Goal: Task Accomplishment & Management: Complete application form

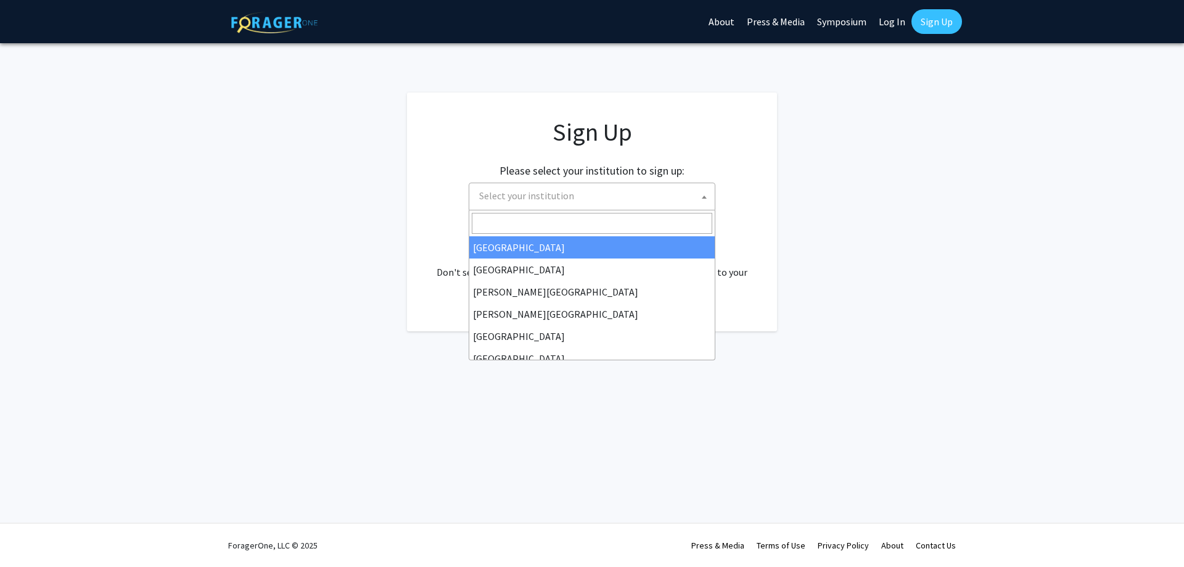
click at [577, 186] on span "Select your institution" at bounding box center [594, 195] width 241 height 25
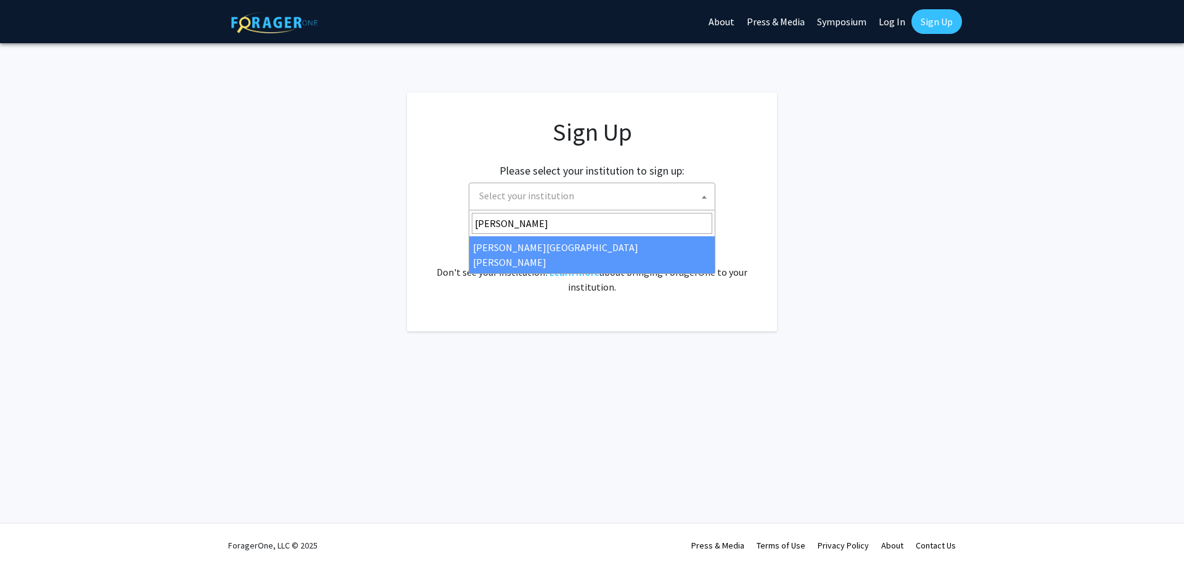
type input "[PERSON_NAME]"
select select "1"
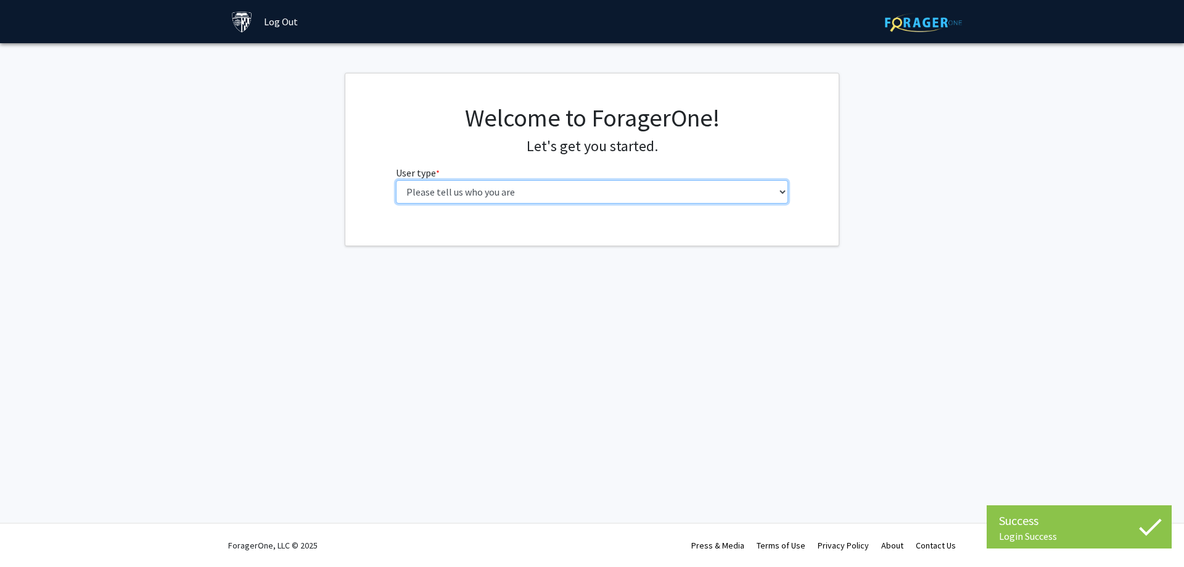
click at [590, 196] on select "Please tell us who you are Undergraduate Student Master's Student Doctoral Cand…" at bounding box center [592, 191] width 393 height 23
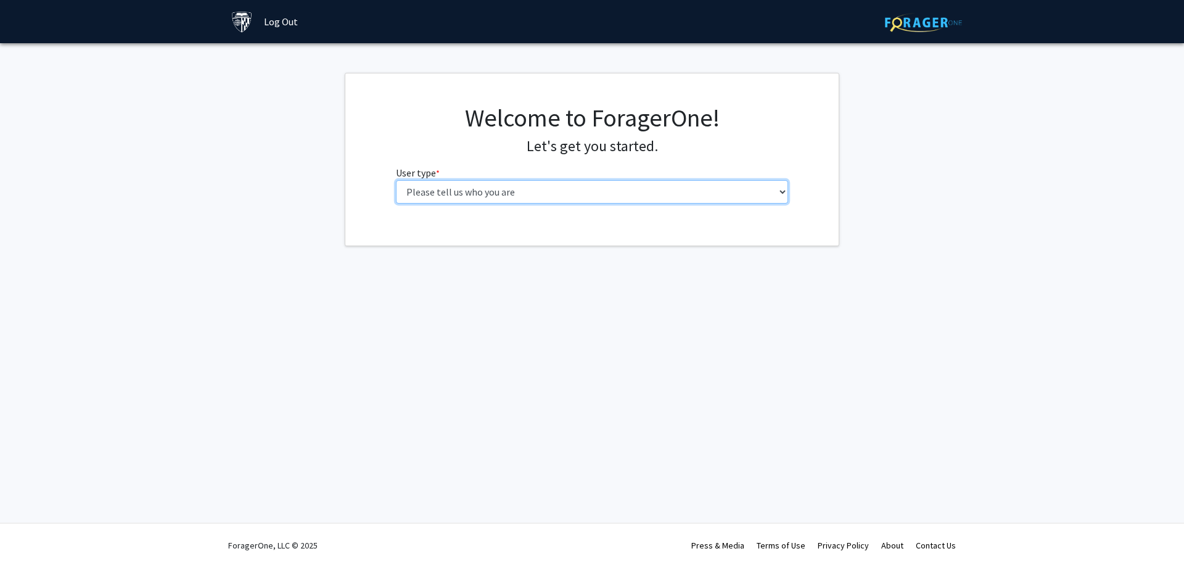
select select "1: undergrad"
click at [396, 180] on select "Please tell us who you are Undergraduate Student Master's Student Doctoral Cand…" at bounding box center [592, 191] width 393 height 23
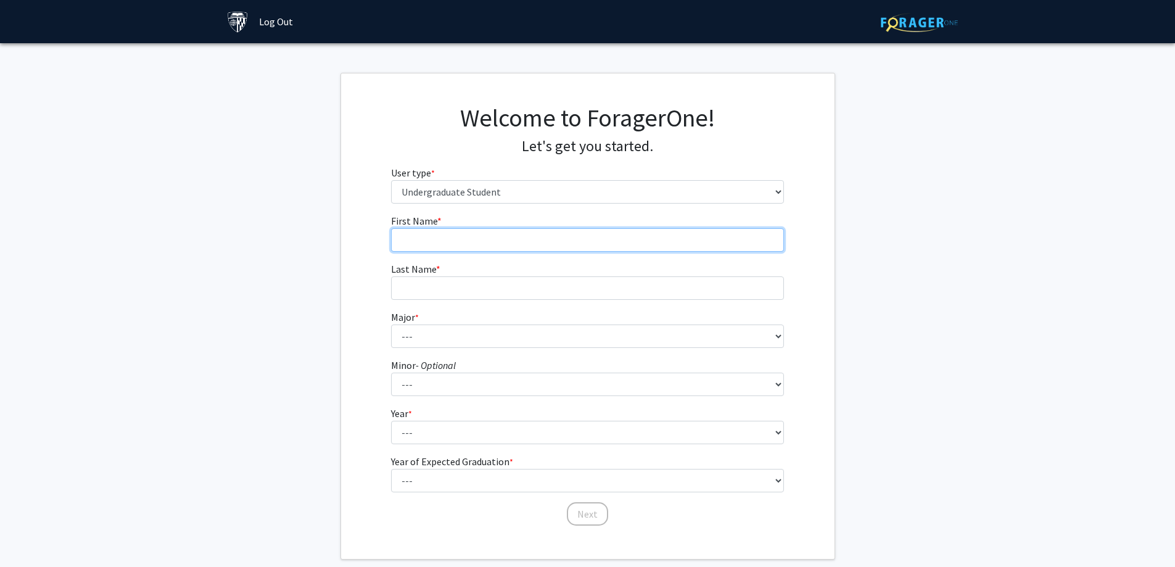
click at [506, 244] on input "First Name * required" at bounding box center [587, 239] width 393 height 23
type input "[PERSON_NAME]"
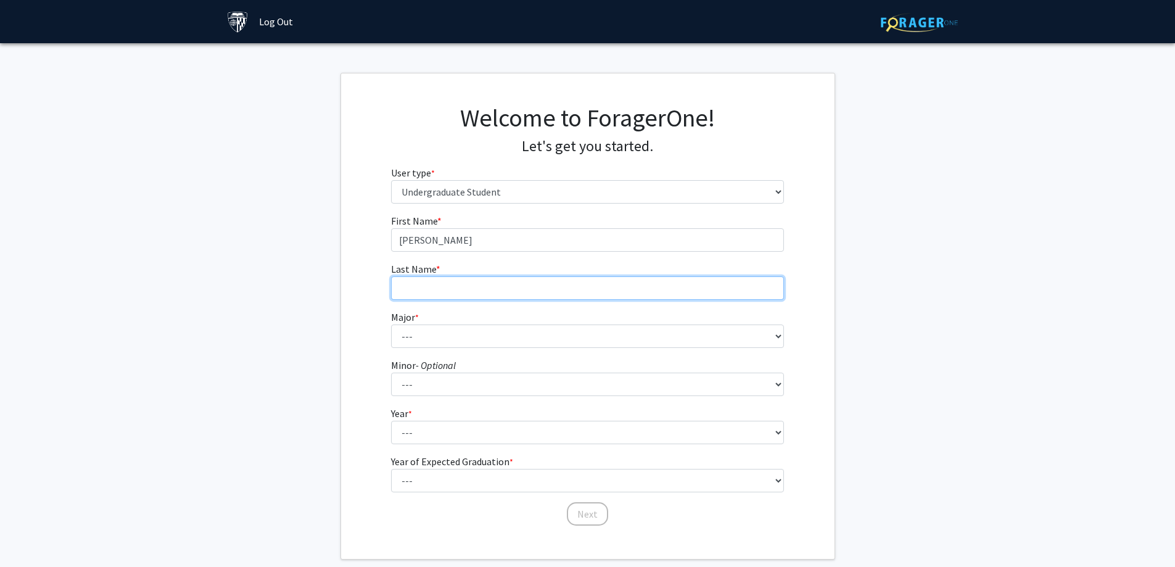
type input "[PERSON_NAME]"
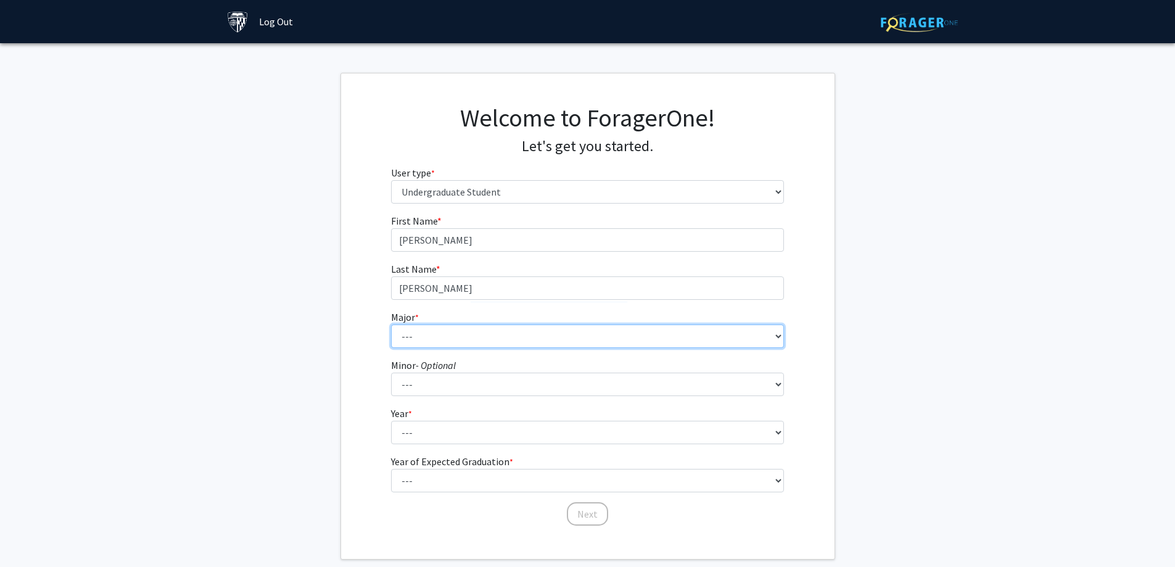
click at [480, 326] on select "--- Africana Studies Anthropology Applied Mathematics & Statistics Archaeology …" at bounding box center [587, 335] width 393 height 23
select select "6: 21"
click at [391, 324] on select "--- Africana Studies Anthropology Applied Mathematics & Statistics Archaeology …" at bounding box center [587, 335] width 393 height 23
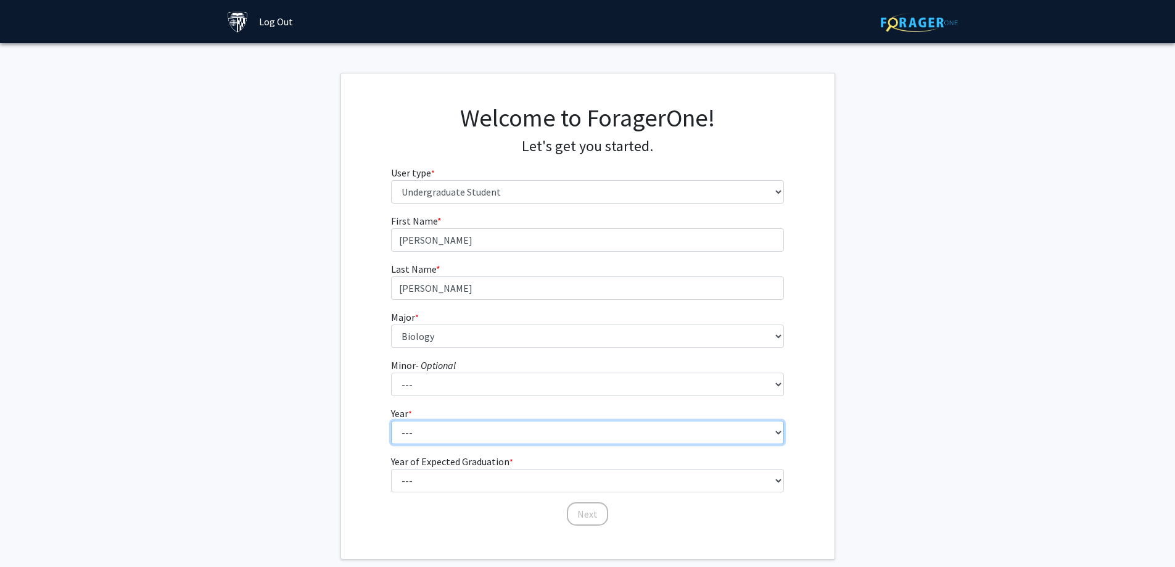
click at [458, 427] on select "--- First-year Sophomore Junior Senior Postbaccalaureate Certificate" at bounding box center [587, 432] width 393 height 23
select select "5: postbaccalaureate_certificate"
click at [391, 421] on select "--- First-year Sophomore Junior Senior Postbaccalaureate Certificate" at bounding box center [587, 432] width 393 height 23
click at [305, 464] on fg-get-started "Welcome to ForagerOne! Let's get you started. User type * required Please tell …" at bounding box center [587, 316] width 1175 height 487
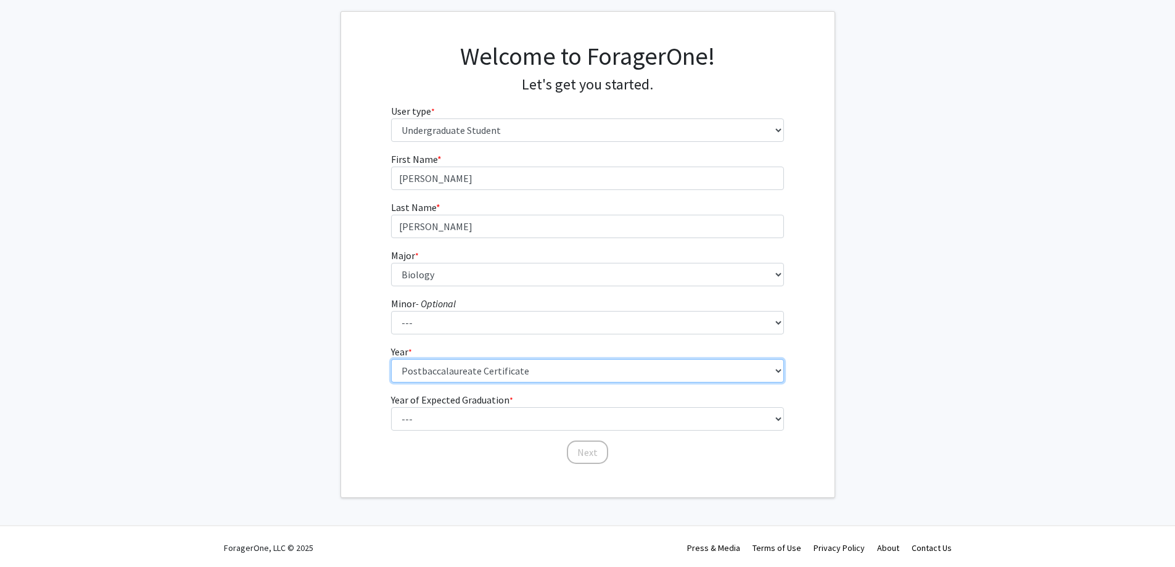
click at [455, 363] on select "--- First-year Sophomore Junior Senior Postbaccalaureate Certificate" at bounding box center [587, 370] width 393 height 23
click at [266, 384] on fg-get-started "Welcome to ForagerOne! Let's get you started. User type * required Please tell …" at bounding box center [587, 254] width 1175 height 487
click at [428, 406] on label "Year of Expected Graduation * required" at bounding box center [452, 399] width 122 height 15
click at [428, 382] on select "--- First-year Sophomore Junior Senior Postbaccalaureate Certificate" at bounding box center [587, 370] width 393 height 23
click at [425, 411] on select "--- 2025 2026 2027 2028 2029 2030 2031 2032 2033 2034" at bounding box center [587, 418] width 393 height 23
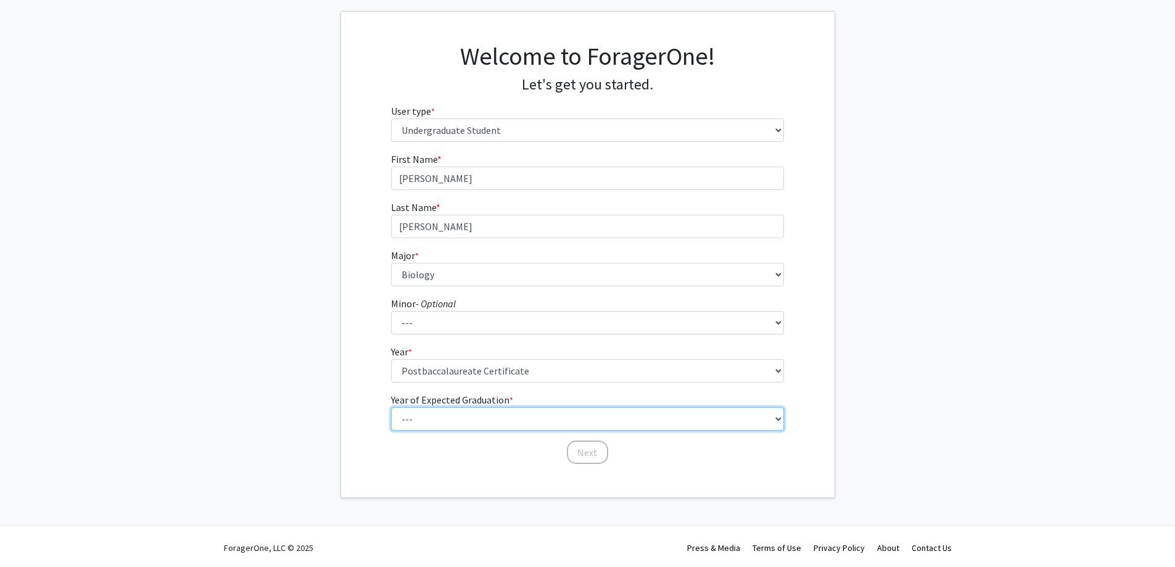
select select "2: 2026"
click at [391, 407] on select "--- 2025 2026 2027 2028 2029 2030 2031 2032 2033 2034" at bounding box center [587, 418] width 393 height 23
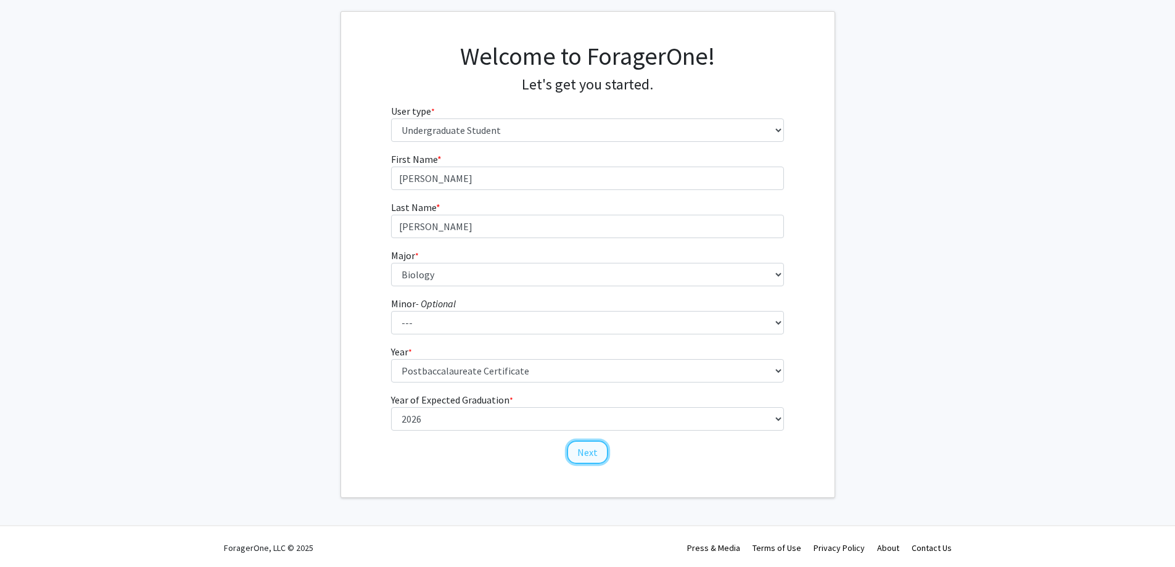
click at [599, 454] on button "Next" at bounding box center [587, 451] width 41 height 23
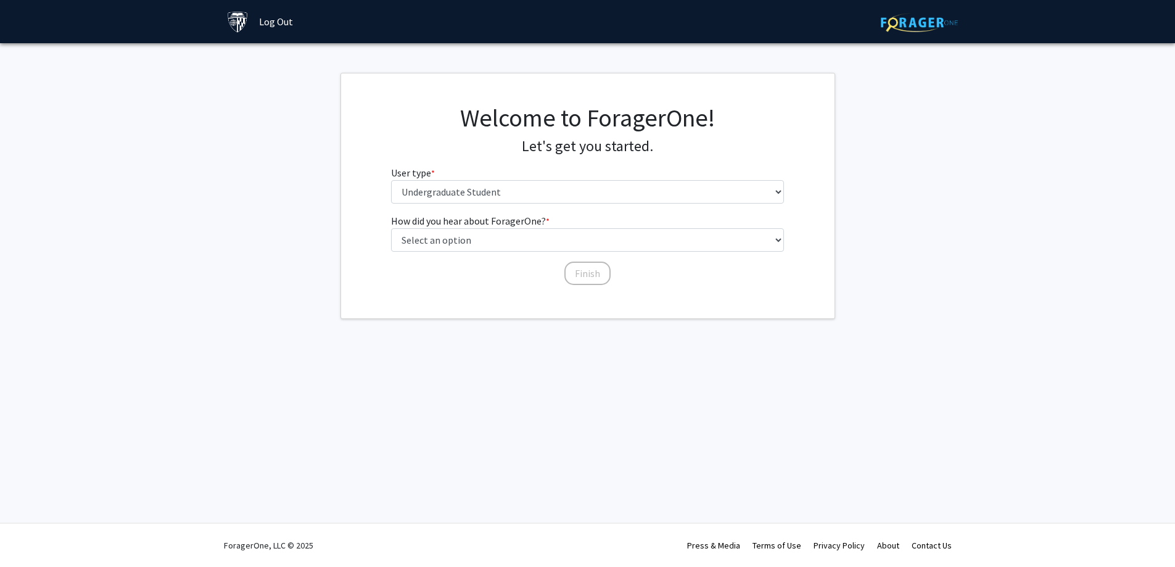
scroll to position [0, 0]
click at [522, 204] on div "Welcome to ForagerOne! Let's get you started. User type * required Please tell …" at bounding box center [592, 158] width 411 height 110
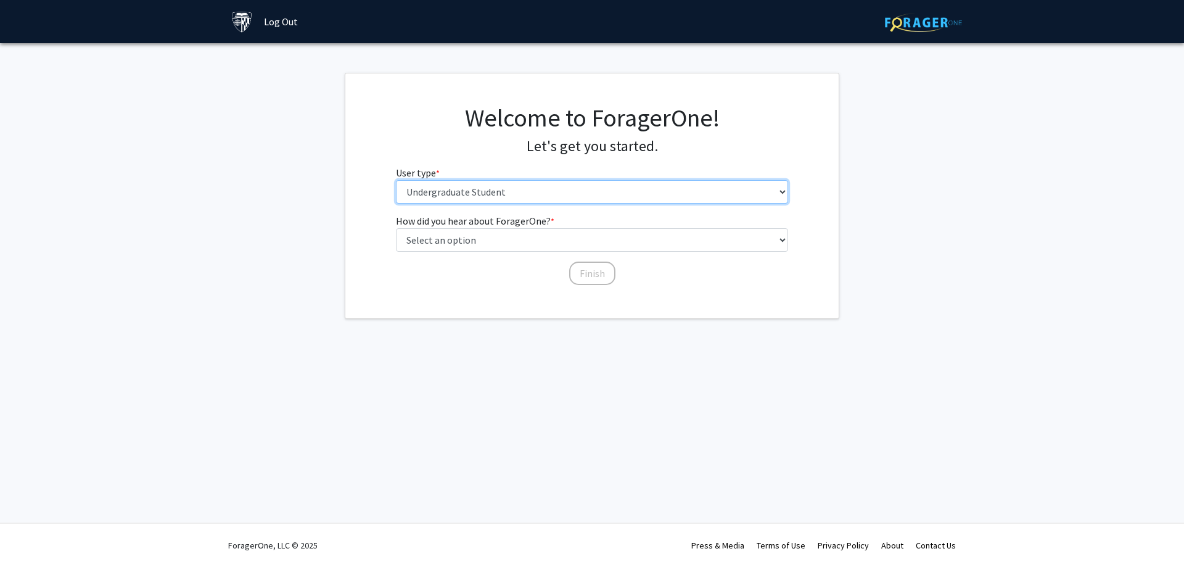
click at [520, 187] on select "Please tell us who you are Undergraduate Student Master's Student Doctoral Cand…" at bounding box center [592, 191] width 393 height 23
drag, startPoint x: 257, startPoint y: 249, endPoint x: 257, endPoint y: 242, distance: 7.4
click at [257, 248] on fg-get-started "Welcome to ForagerOne! Let's get you started. User type * required Please tell …" at bounding box center [592, 196] width 1184 height 246
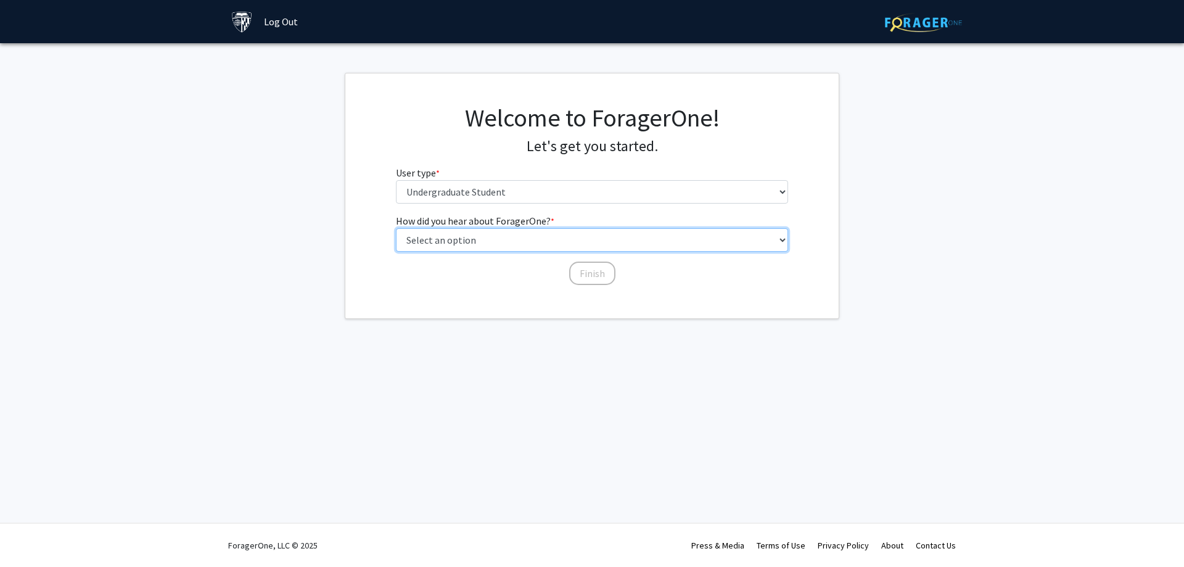
click at [429, 244] on select "Select an option Peer/student recommendation Faculty/staff recommendation Unive…" at bounding box center [592, 239] width 393 height 23
select select "5: other"
click at [396, 228] on select "Select an option Peer/student recommendation Faculty/staff recommendation Unive…" at bounding box center [592, 239] width 393 height 23
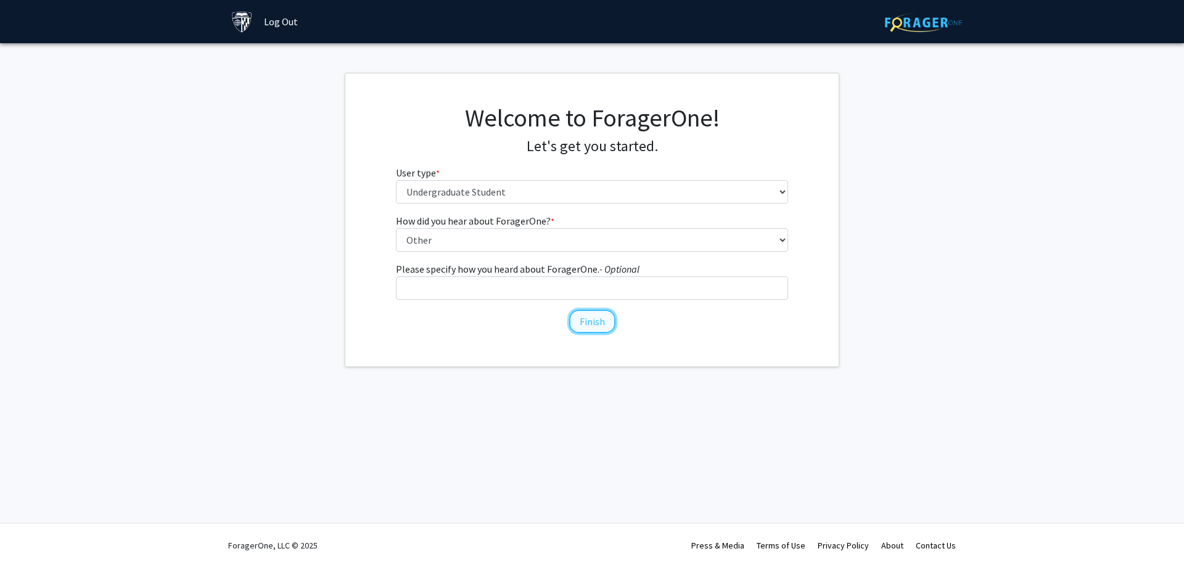
click at [591, 325] on button "Finish" at bounding box center [592, 321] width 46 height 23
